Goal: Complete application form: Complete application form

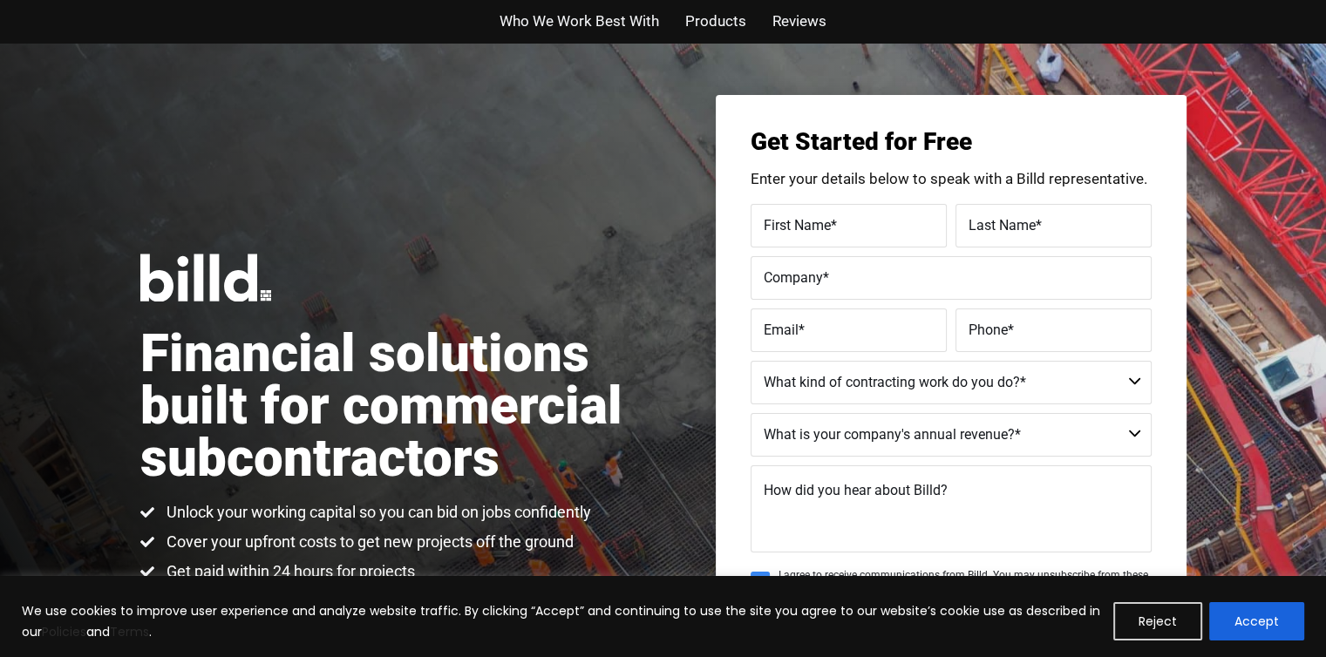
click at [825, 220] on span "First Name" at bounding box center [797, 224] width 67 height 17
click at [825, 220] on input "First Name *" at bounding box center [848, 226] width 196 height 44
click at [821, 227] on input "First Name *" at bounding box center [848, 226] width 196 height 44
type input "[PERSON_NAME]"
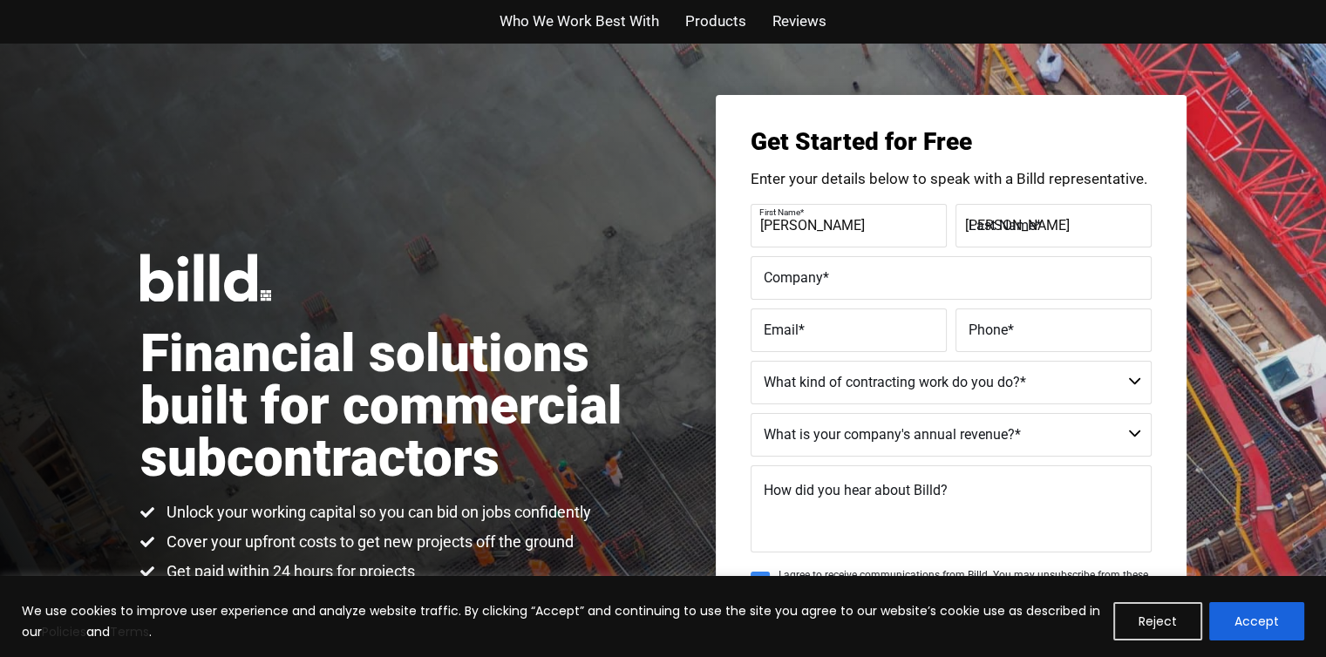
type input "Pinnacle Custom Homes"
type input "[EMAIL_ADDRESS][DOMAIN_NAME]"
type input "[PHONE_NUMBER]"
drag, startPoint x: 927, startPoint y: 335, endPoint x: 732, endPoint y: 346, distance: 195.6
click at [732, 346] on div "Get Started for Free Enter your details below to speak with a Billd representat…" at bounding box center [951, 418] width 471 height 647
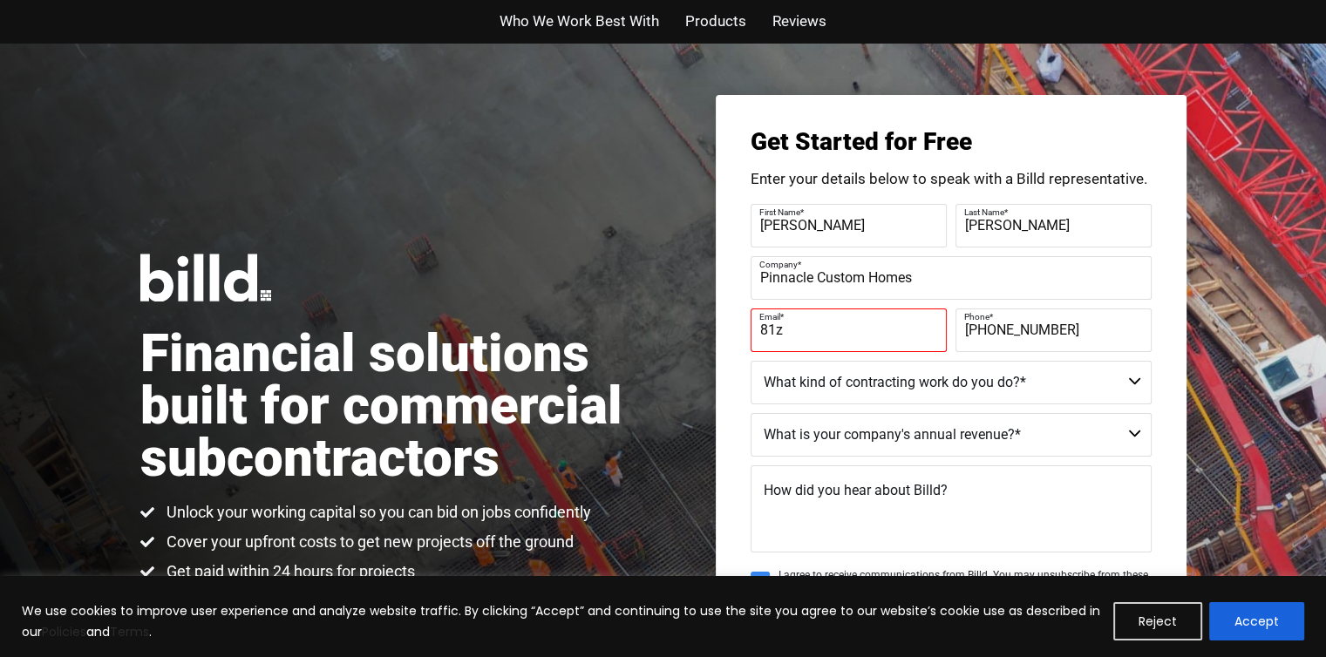
type input "[EMAIL_ADDRESS][DOMAIN_NAME]"
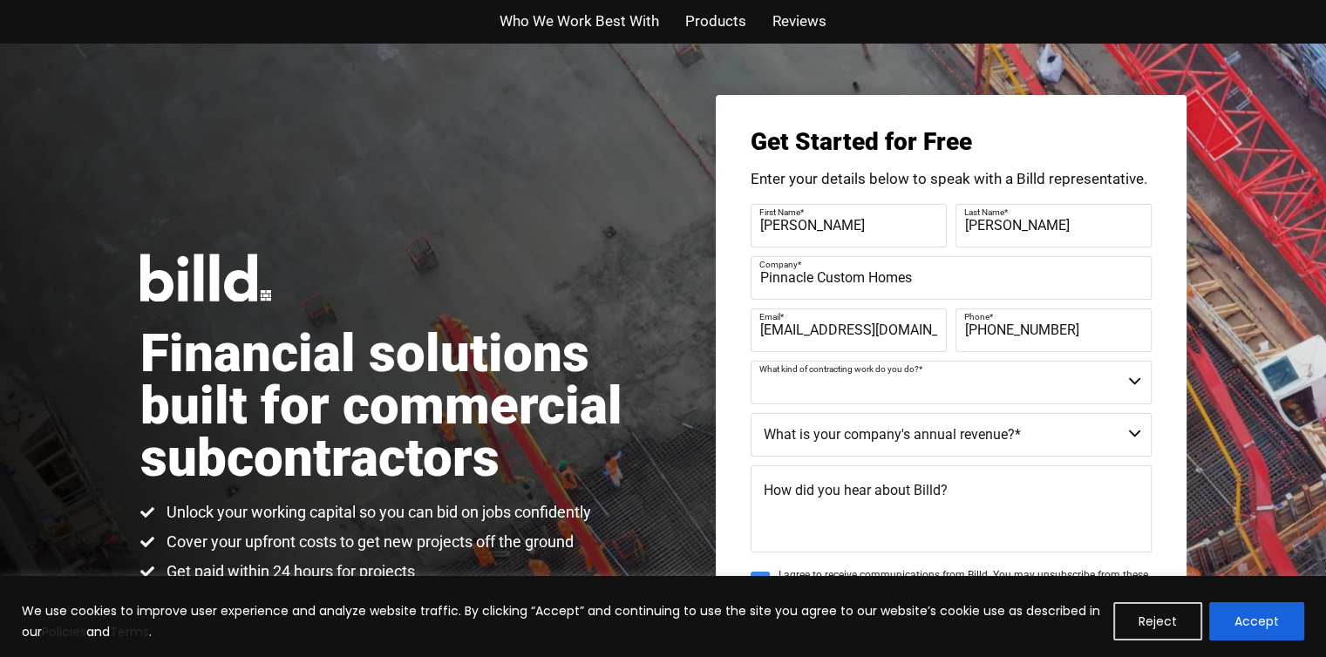
click at [1137, 379] on select "Commercial Commercial and Residential Residential Not a Contractor" at bounding box center [950, 383] width 401 height 44
select select "Commercial and Residential"
click at [750, 361] on select "Commercial Commercial and Residential Residential Not a Contractor" at bounding box center [950, 383] width 401 height 44
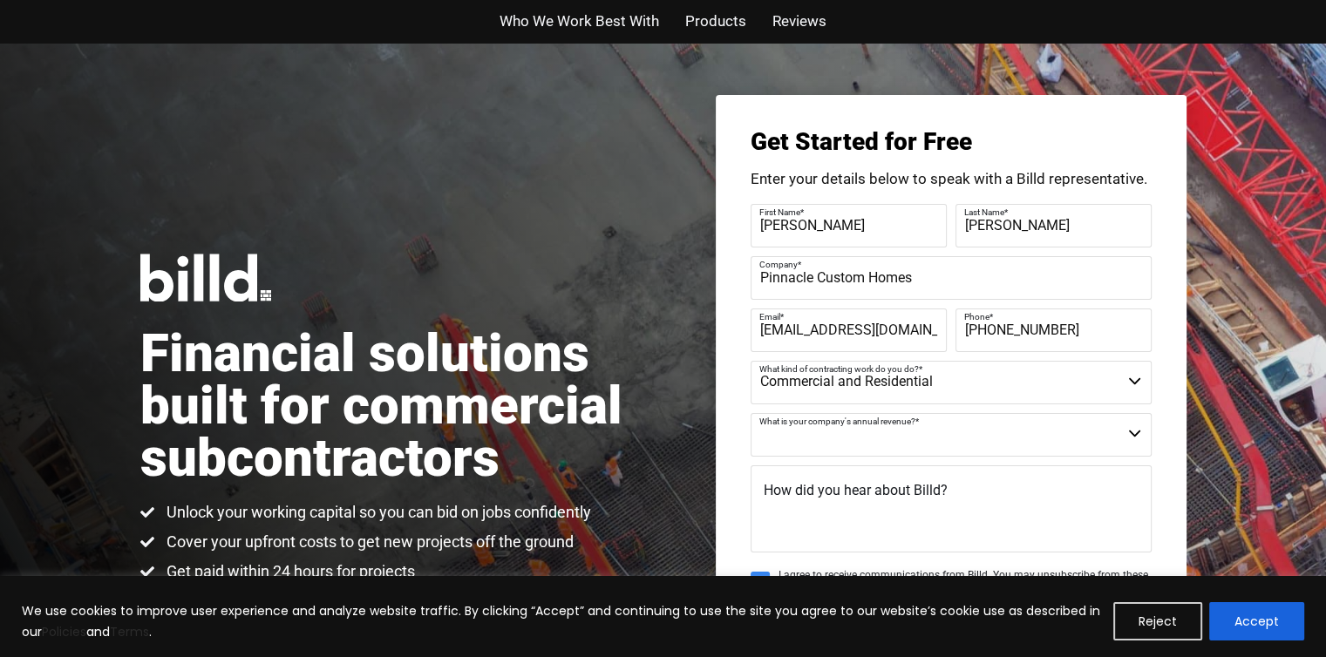
click at [1130, 435] on select "$40M + $25M - $40M $8M - $25M $4M - $8M $2M - $4M $1M - $2M Less than $1M" at bounding box center [950, 435] width 401 height 44
click at [1219, 413] on div "Financial solutions built for commercial subcontractors Unlock your working cap…" at bounding box center [663, 418] width 1326 height 751
click at [1133, 433] on select "$40M + $25M - $40M $8M - $25M $4M - $8M $2M - $4M $1M - $2M Less than $1M" at bounding box center [950, 435] width 401 height 44
select select "$4M - $8M"
click at [750, 413] on select "$40M + $25M - $40M $8M - $25M $4M - $8M $2M - $4M $1M - $2M Less than $1M" at bounding box center [950, 435] width 401 height 44
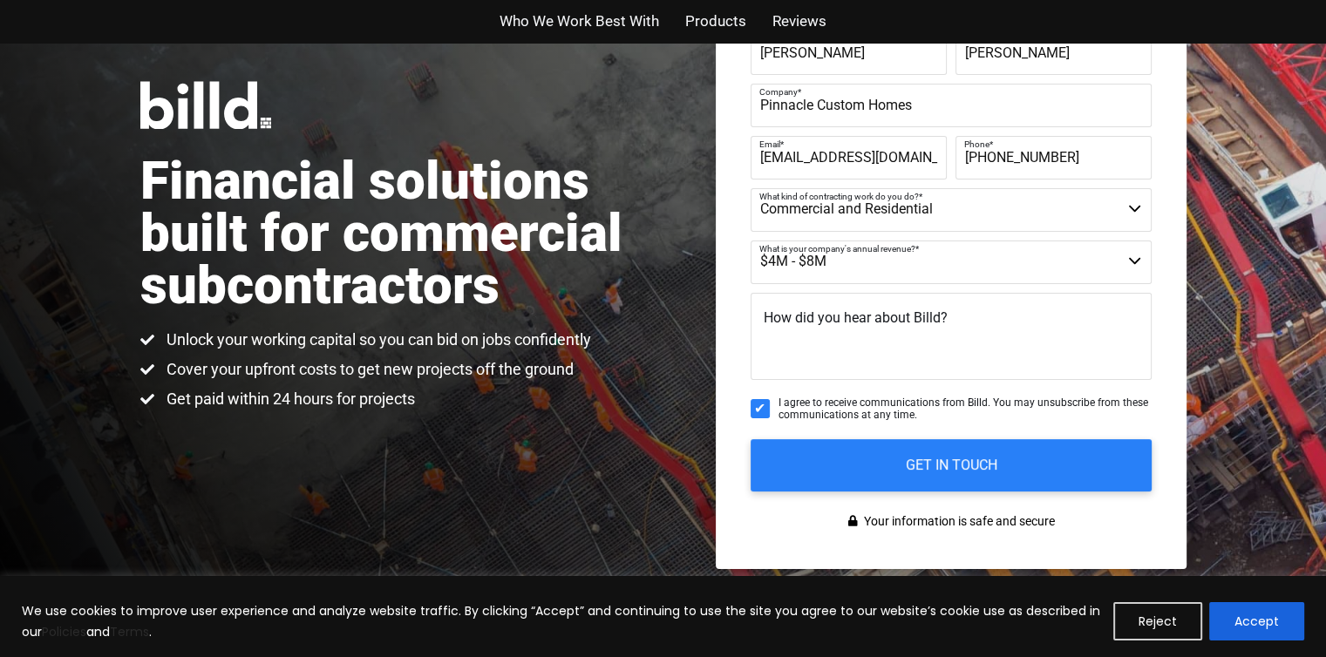
scroll to position [174, 0]
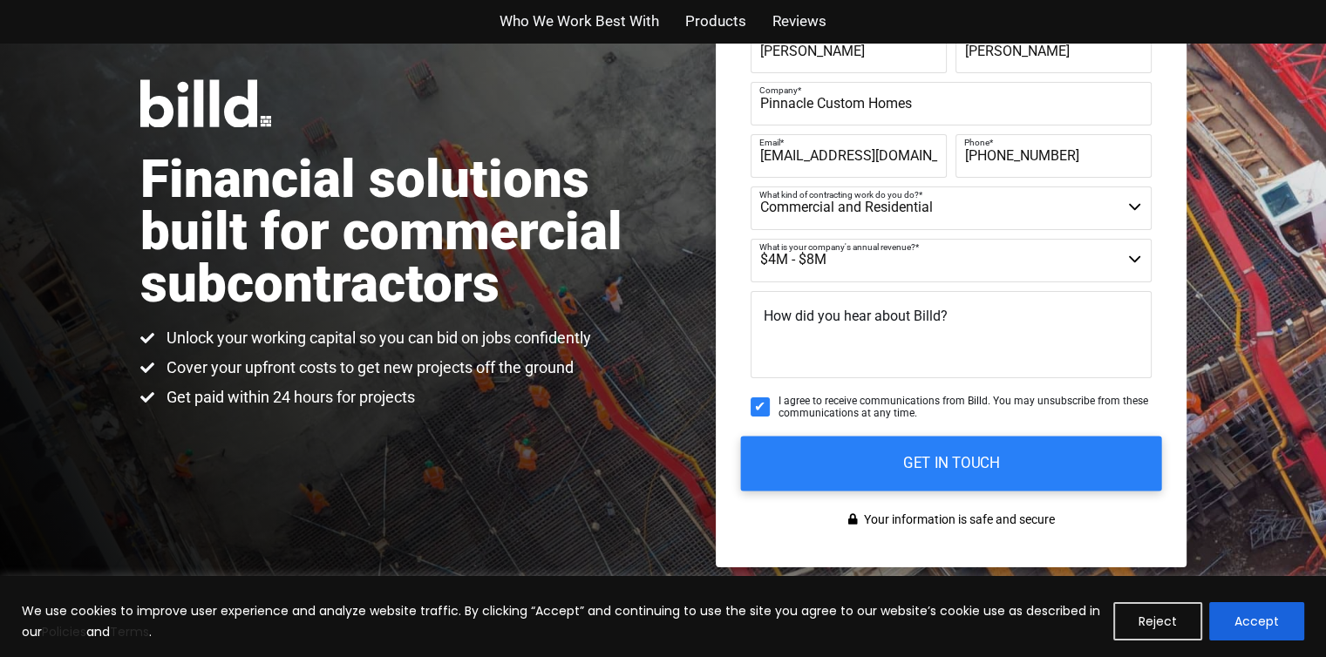
click at [954, 465] on input "GET IN TOUCH" at bounding box center [950, 463] width 421 height 55
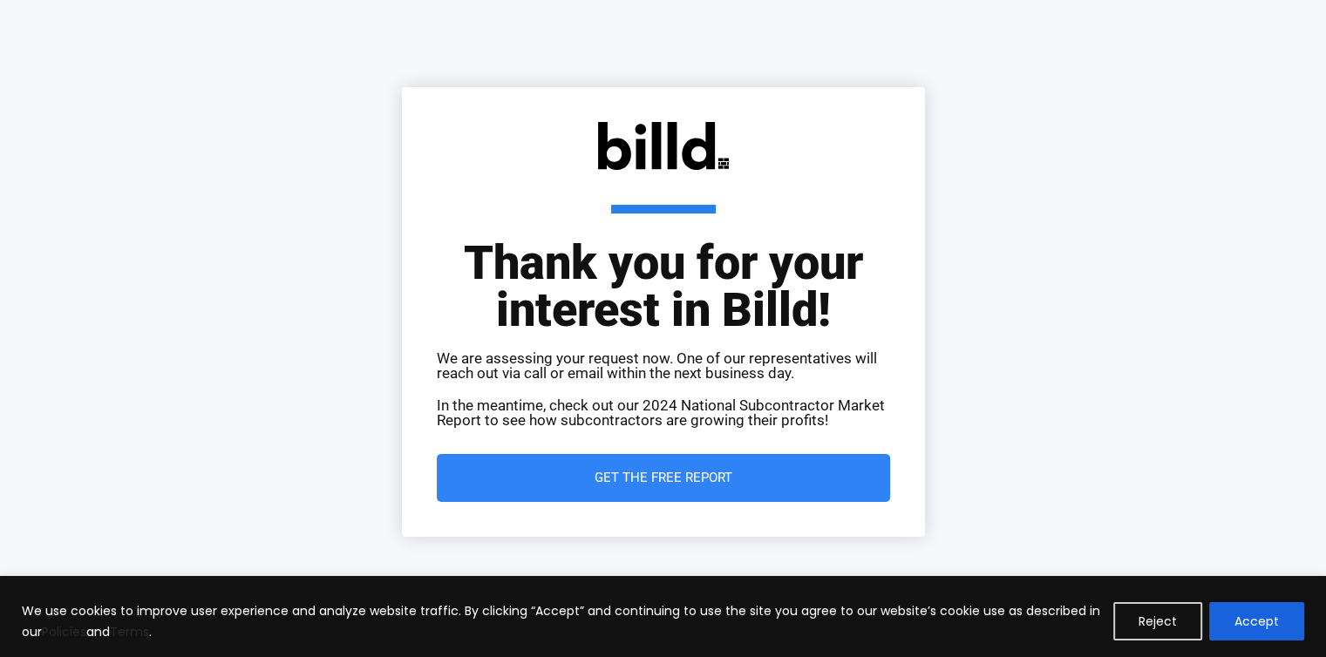
click at [586, 479] on span "Get the Free Report" at bounding box center [664, 478] width 384 height 13
